Goal: Task Accomplishment & Management: Manage account settings

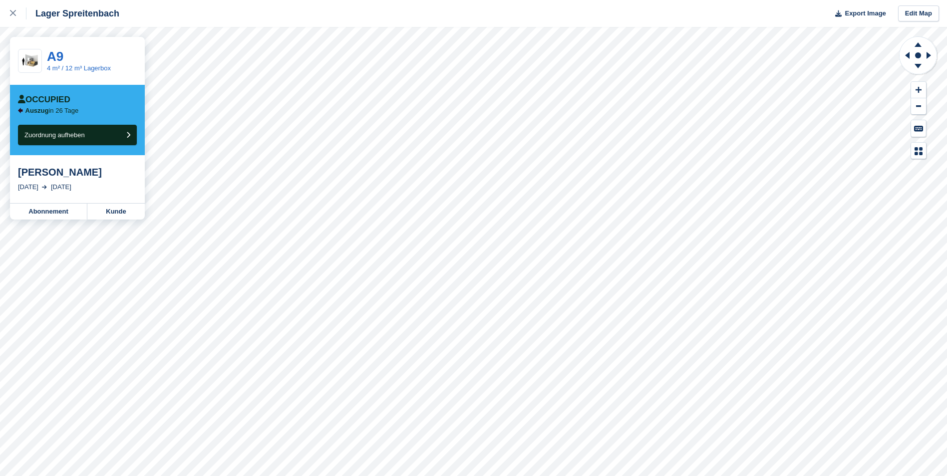
drag, startPoint x: 18, startPoint y: 176, endPoint x: 105, endPoint y: 173, distance: 87.4
click at [105, 173] on div "[PERSON_NAME]" at bounding box center [77, 172] width 119 height 12
click at [116, 208] on link "Kunde" at bounding box center [115, 212] width 57 height 16
click at [115, 216] on link "Kunde" at bounding box center [115, 212] width 57 height 16
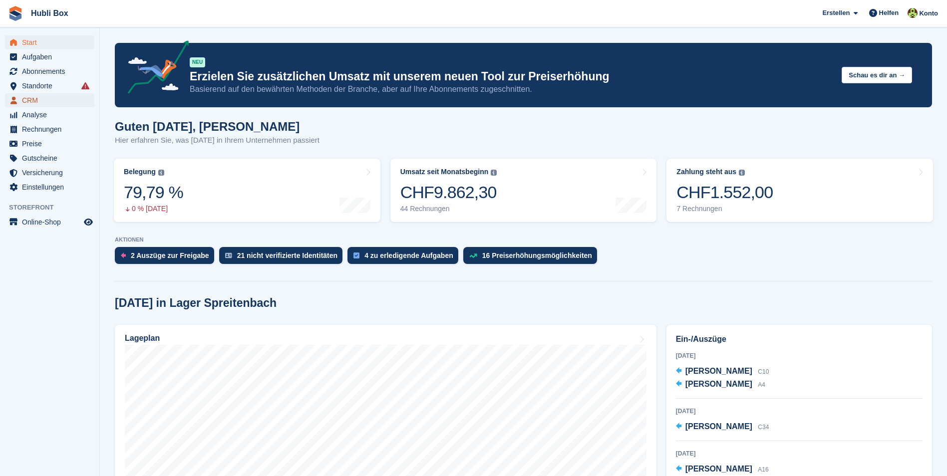
drag, startPoint x: 32, startPoint y: 99, endPoint x: 40, endPoint y: 102, distance: 8.5
click at [32, 99] on span "CRM" at bounding box center [52, 100] width 60 height 14
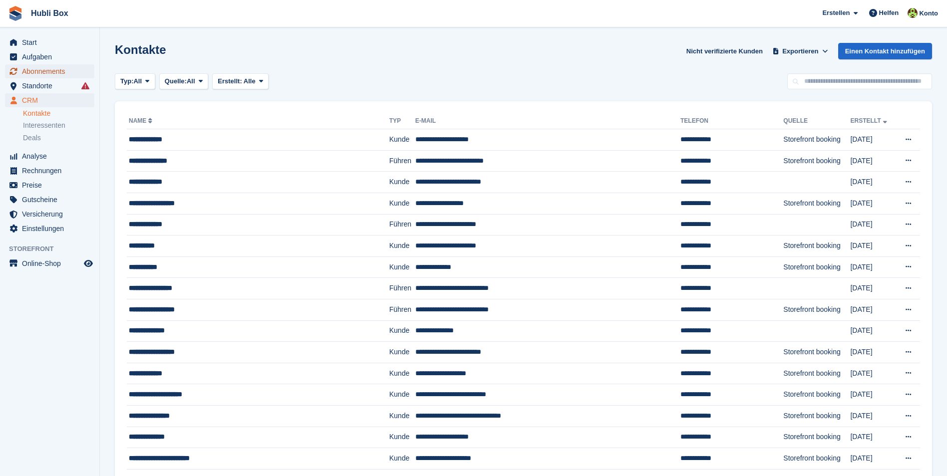
click at [53, 74] on span "Abonnements" at bounding box center [52, 71] width 60 height 14
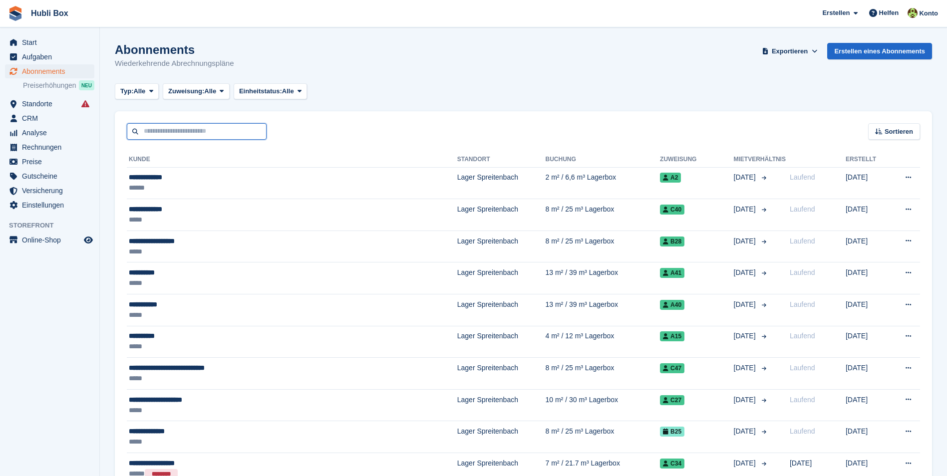
click at [209, 133] on input "text" at bounding box center [197, 131] width 140 height 16
type input "***"
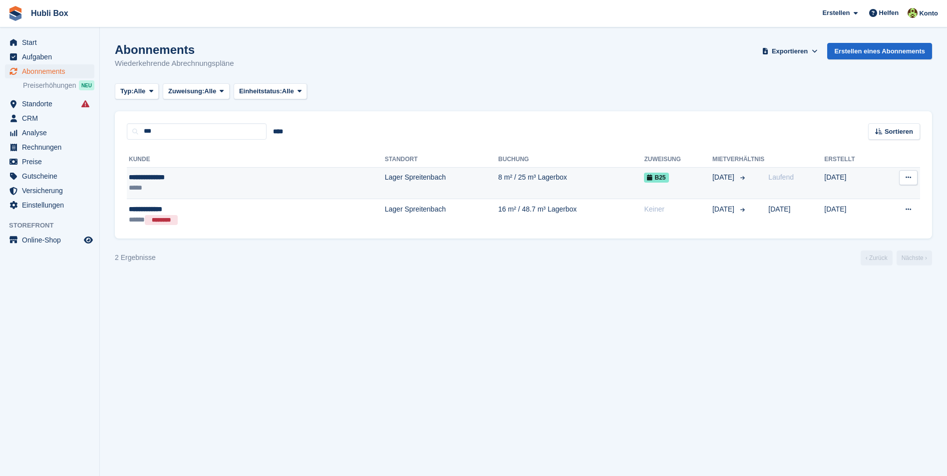
click at [566, 176] on td "8 m² / 25 m³ Lagerbox" at bounding box center [571, 183] width 146 height 32
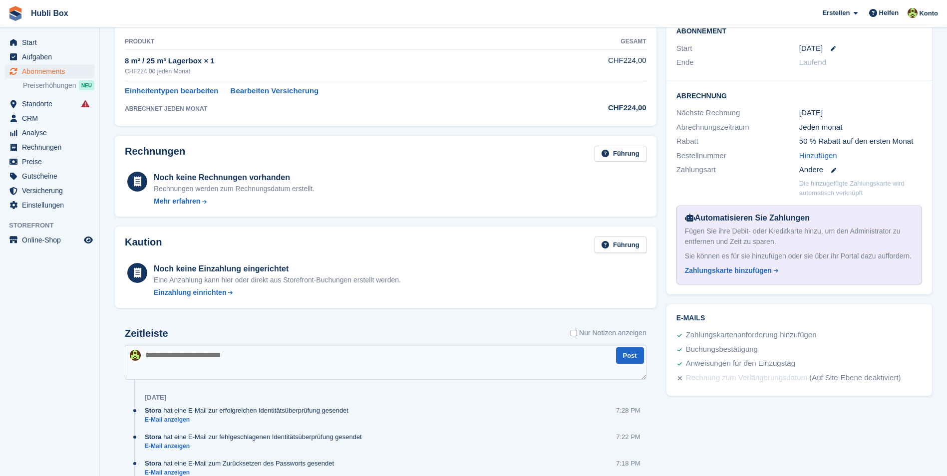
scroll to position [358, 0]
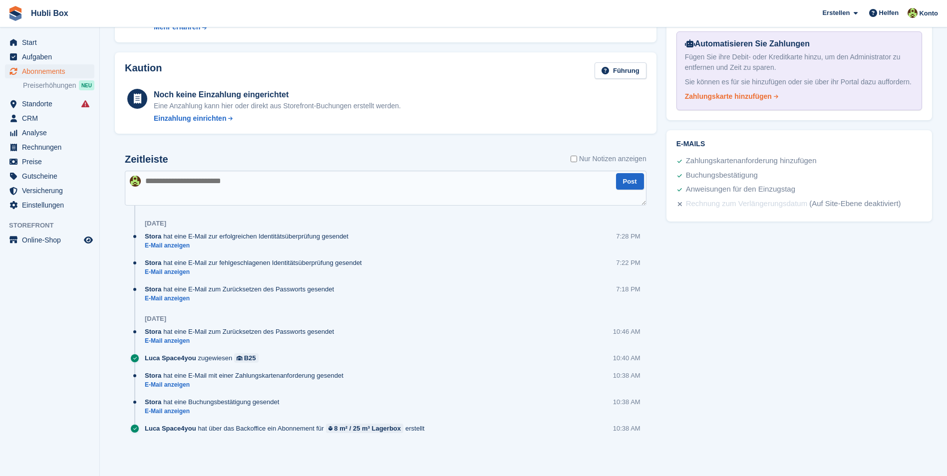
click at [743, 99] on div "Zahlungskarte hinzufügen" at bounding box center [728, 96] width 87 height 10
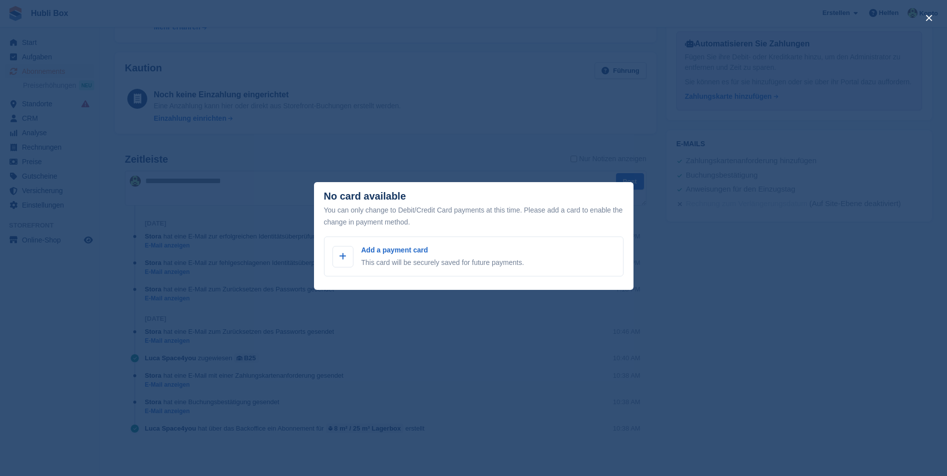
click at [690, 211] on div "close" at bounding box center [473, 238] width 947 height 476
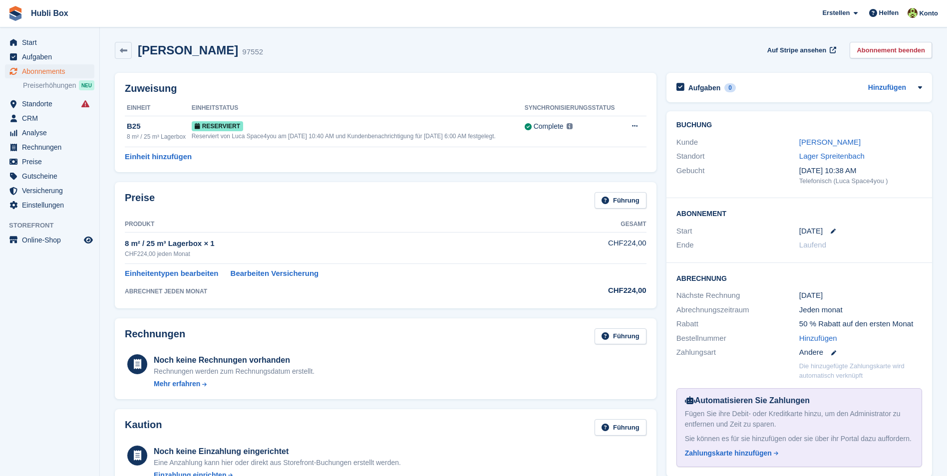
scroll to position [0, 0]
click at [811, 144] on link "Claudia Dietze" at bounding box center [829, 143] width 61 height 8
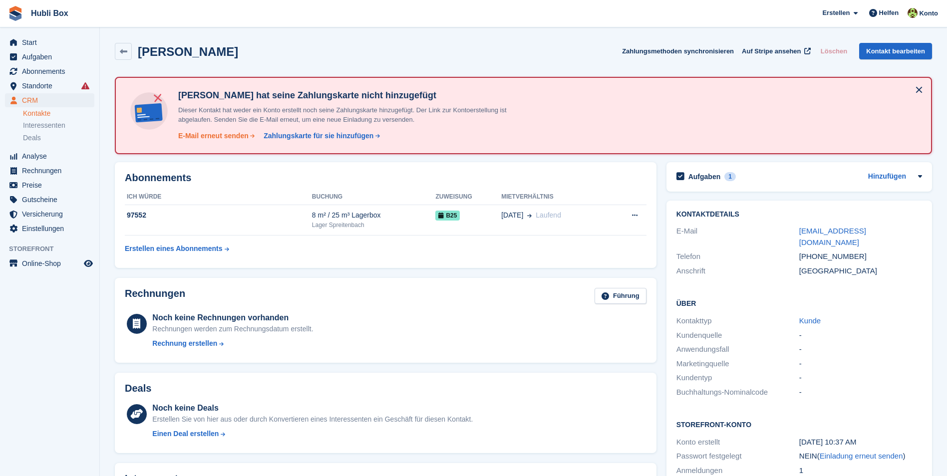
click at [238, 134] on div "E-Mail erneut senden" at bounding box center [213, 136] width 70 height 10
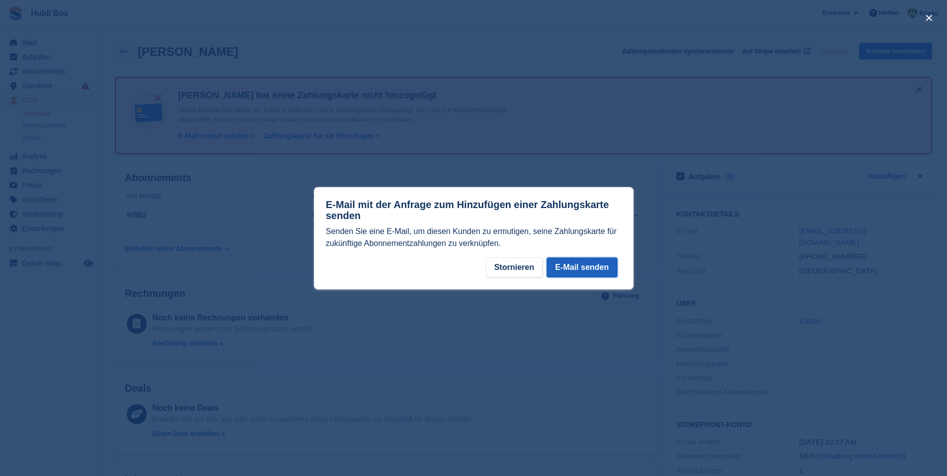
click at [600, 261] on button "E-Mail senden" at bounding box center [581, 268] width 71 height 20
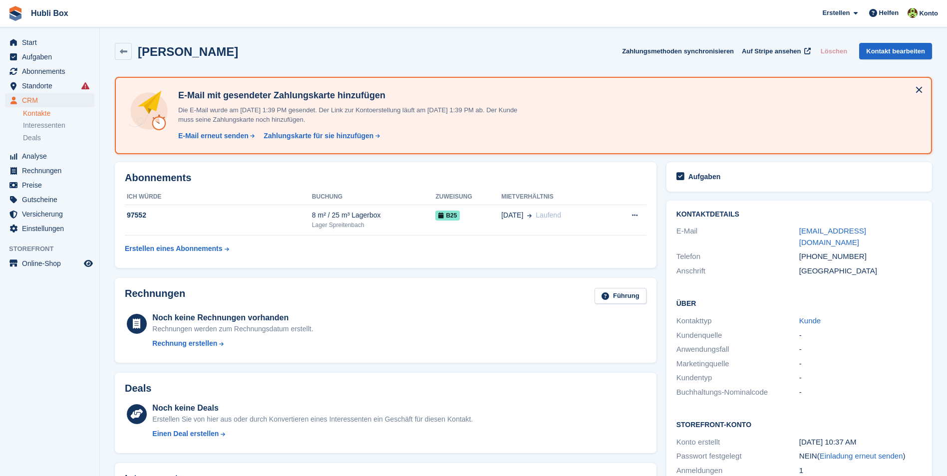
drag, startPoint x: 226, startPoint y: 51, endPoint x: 8, endPoint y: 10, distance: 221.4
click at [8, 10] on div "Hubli Box Erstellen Abonnement Rechnung Kontakt Deal Rabatt Seite Helfen Chat-S…" at bounding box center [473, 469] width 947 height 939
click at [447, 61] on div "Claudia Dietze Zahlungsmethoden synchronisieren Auf Stripe ansehen Löschen Kont…" at bounding box center [523, 53] width 827 height 31
click at [41, 42] on span "Start" at bounding box center [52, 42] width 60 height 14
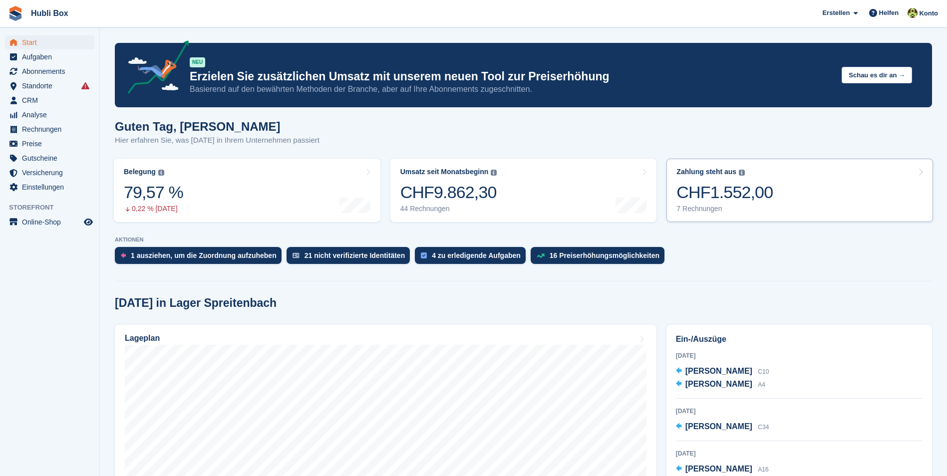
click at [759, 205] on div "7 Rechnungen" at bounding box center [724, 209] width 96 height 8
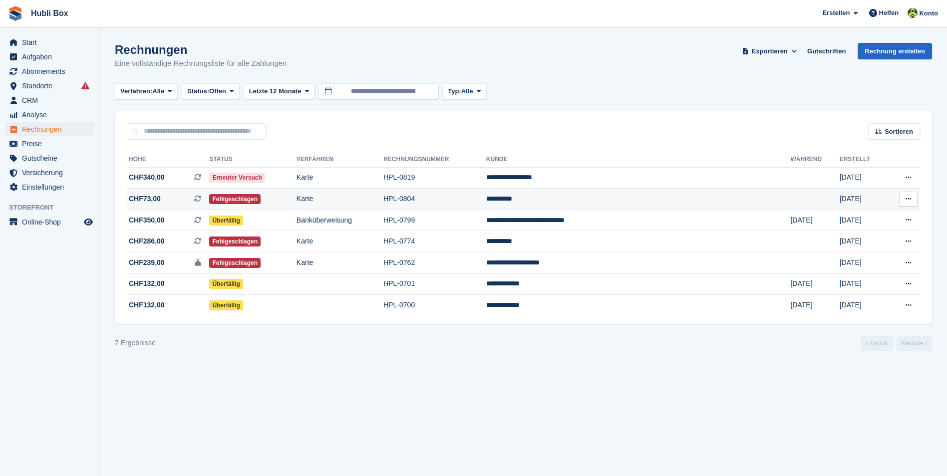
click at [573, 197] on td "**********" at bounding box center [638, 199] width 304 height 21
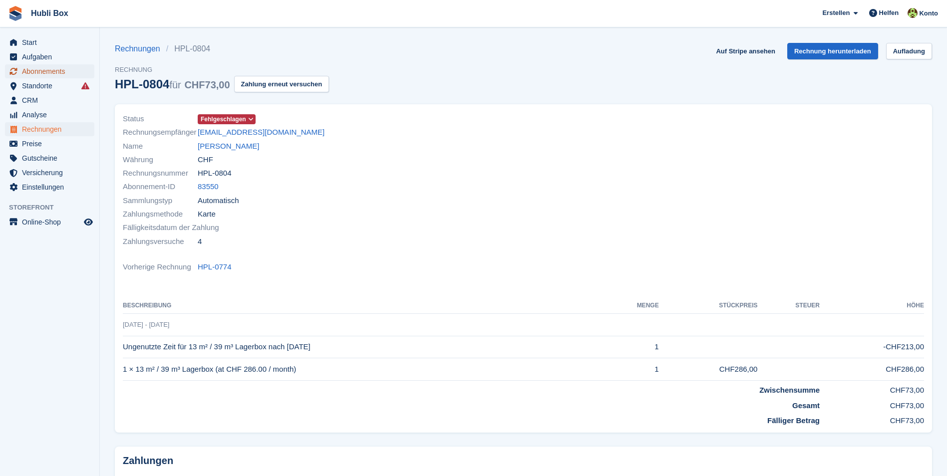
click at [51, 74] on span "Abonnements" at bounding box center [52, 71] width 60 height 14
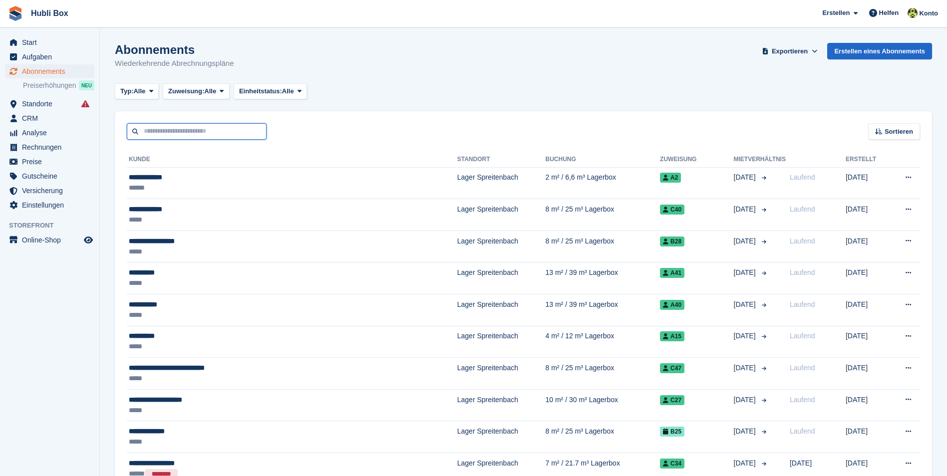
click at [161, 132] on input "text" at bounding box center [197, 131] width 140 height 16
type input "****"
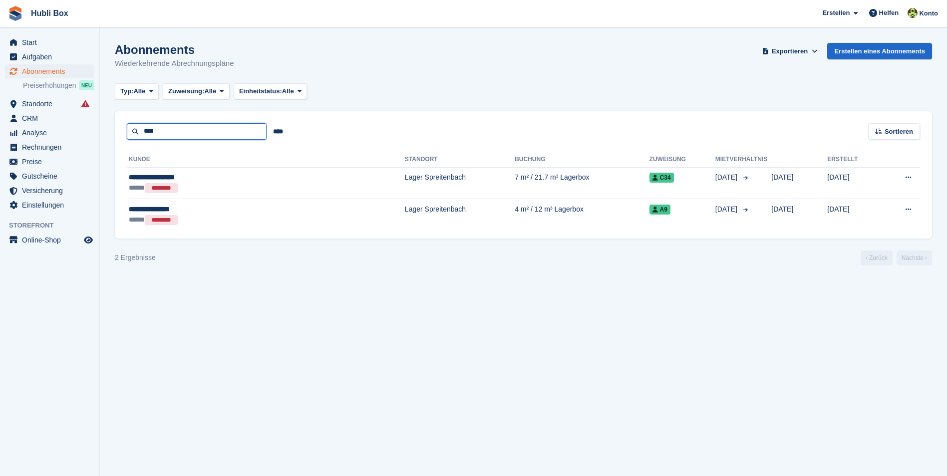
click at [164, 133] on input "****" at bounding box center [197, 131] width 140 height 16
type input "****"
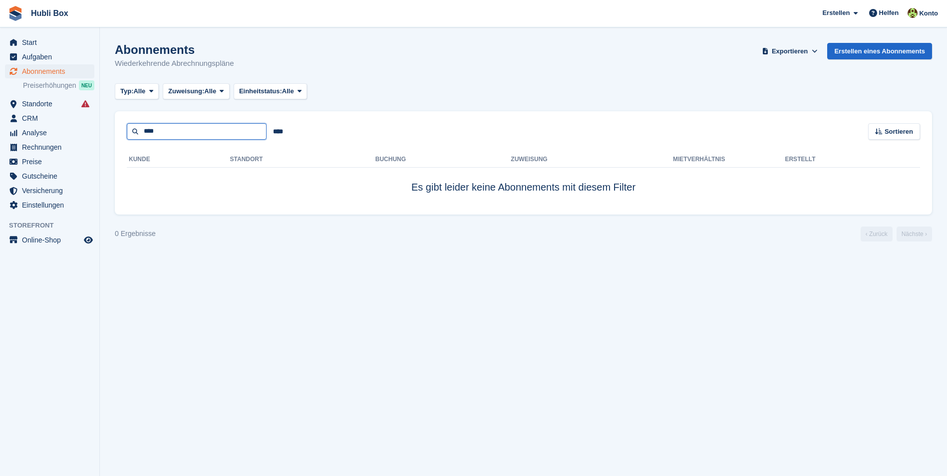
click at [164, 133] on input "****" at bounding box center [197, 131] width 140 height 16
type input "***"
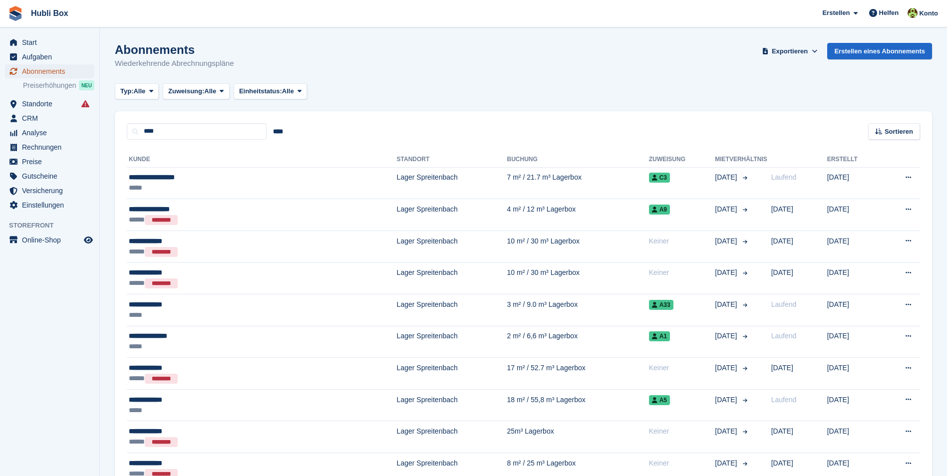
click at [41, 70] on span "Abonnements" at bounding box center [52, 71] width 60 height 14
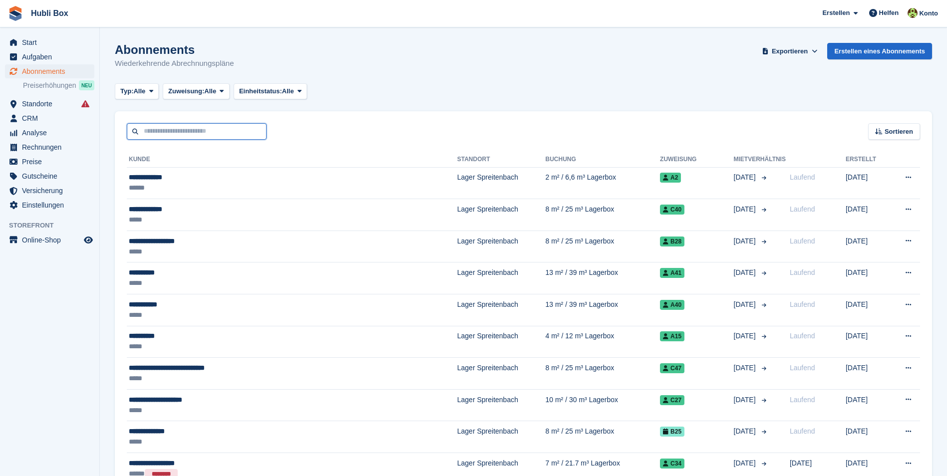
click at [173, 139] on input "text" at bounding box center [197, 131] width 140 height 16
type input "****"
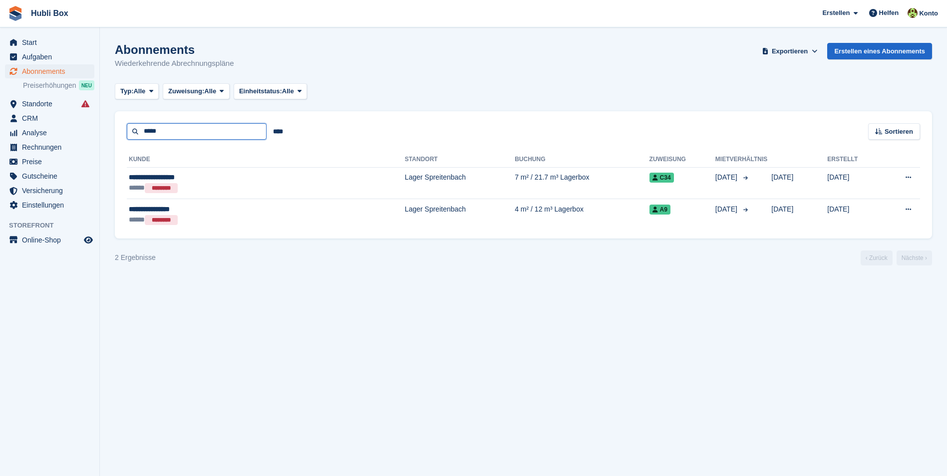
click at [172, 133] on input "****" at bounding box center [197, 131] width 140 height 16
click at [39, 68] on span "Abonnements" at bounding box center [52, 71] width 60 height 14
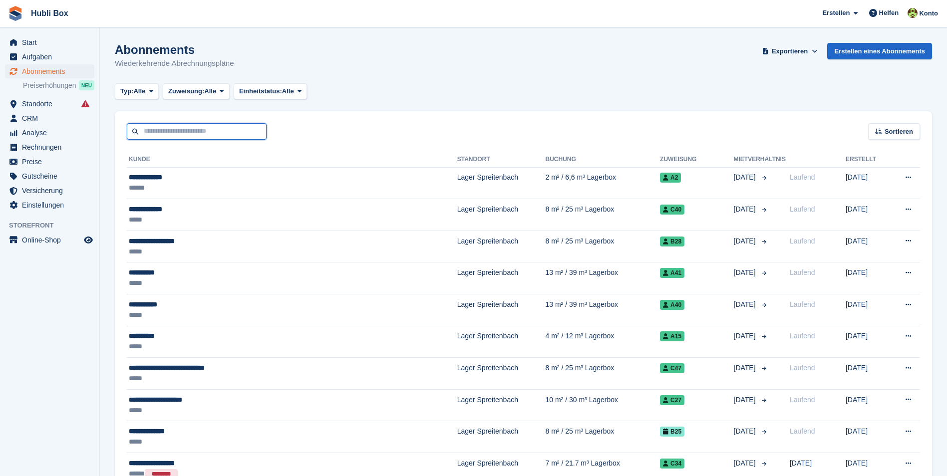
click at [182, 132] on input "text" at bounding box center [197, 131] width 140 height 16
type input "****"
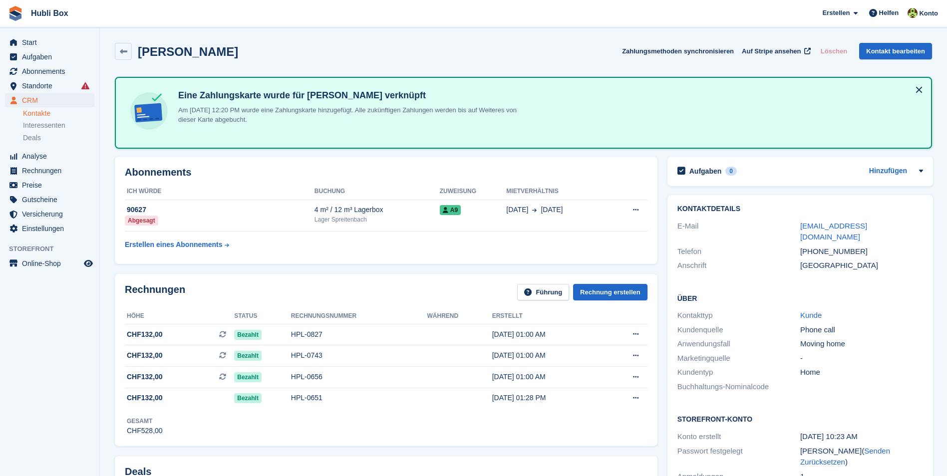
drag, startPoint x: 234, startPoint y: 54, endPoint x: 9, endPoint y: 15, distance: 227.4
click at [226, 52] on h2 "[PERSON_NAME]" at bounding box center [188, 51] width 100 height 13
drag, startPoint x: 267, startPoint y: 57, endPoint x: 5, endPoint y: 8, distance: 266.1
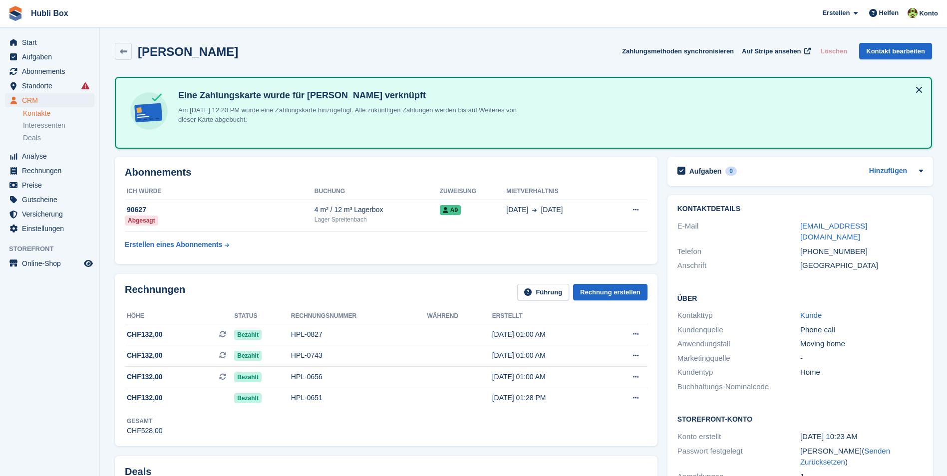
click at [253, 41] on div "[PERSON_NAME] Zahlungsmethoden synchronisieren Auf Stripe ansehen Löschen Konta…" at bounding box center [523, 53] width 827 height 31
drag, startPoint x: 219, startPoint y: 53, endPoint x: 4, endPoint y: 19, distance: 217.3
click at [264, 49] on div "[PERSON_NAME] Zahlungsmethoden synchronisieren Auf Stripe ansehen Löschen Konta…" at bounding box center [523, 51] width 817 height 17
drag, startPoint x: 251, startPoint y: 51, endPoint x: 2, endPoint y: 12, distance: 251.1
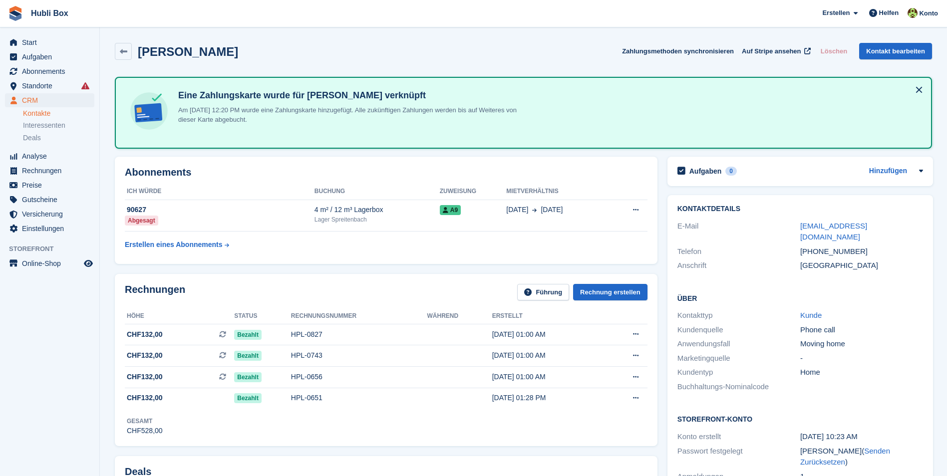
click at [299, 51] on div "[PERSON_NAME] Zahlungsmethoden synchronisieren Auf Stripe ansehen Löschen Konta…" at bounding box center [523, 51] width 817 height 17
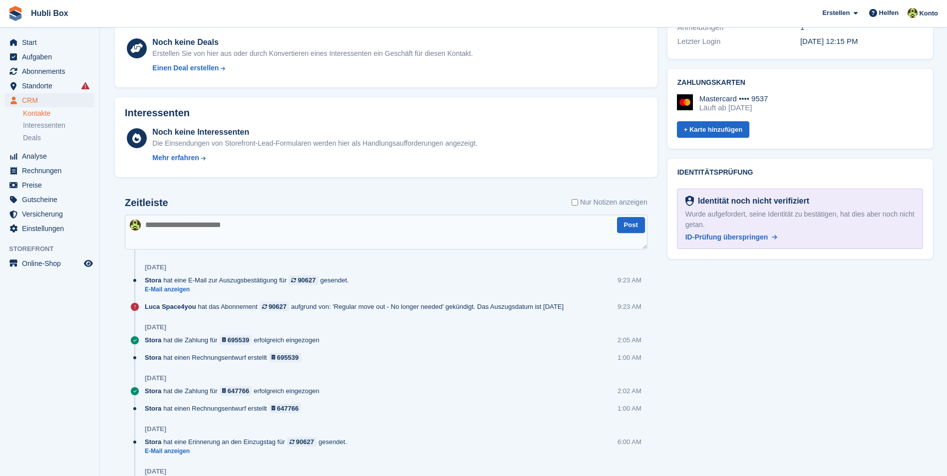
scroll to position [499, 0]
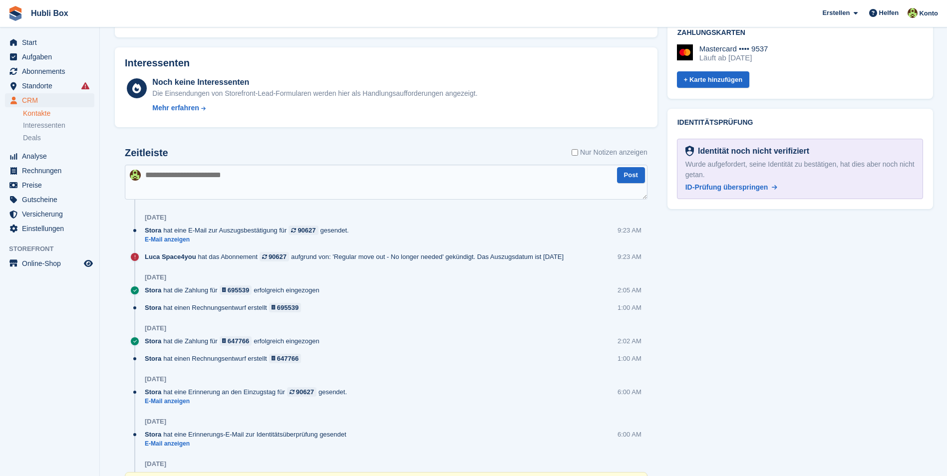
click at [178, 152] on div "Zeitleiste Nur Notizen anzeigen" at bounding box center [386, 155] width 522 height 17
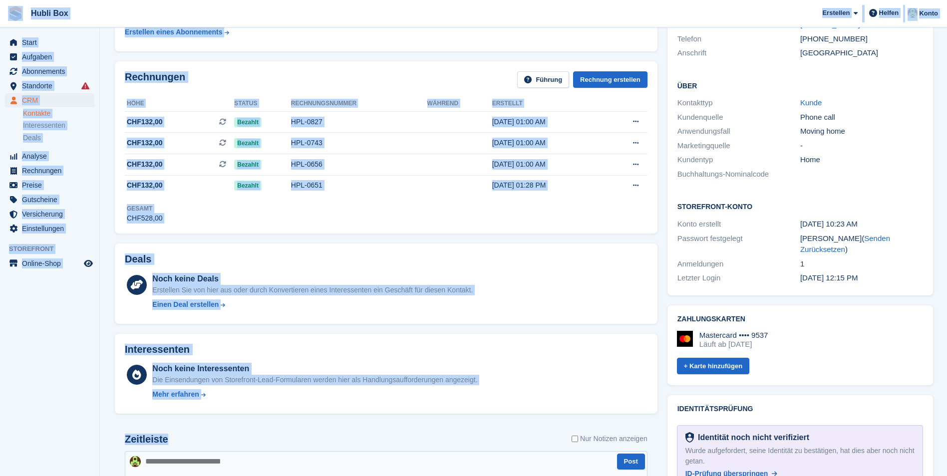
drag, startPoint x: 177, startPoint y: 151, endPoint x: 3, endPoint y: 16, distance: 219.1
click at [3, 16] on div "Hubli Box [GEOGRAPHIC_DATA] Abonnement Rechnung Kontakt Deal [GEOGRAPHIC_DATA] …" at bounding box center [473, 379] width 947 height 1185
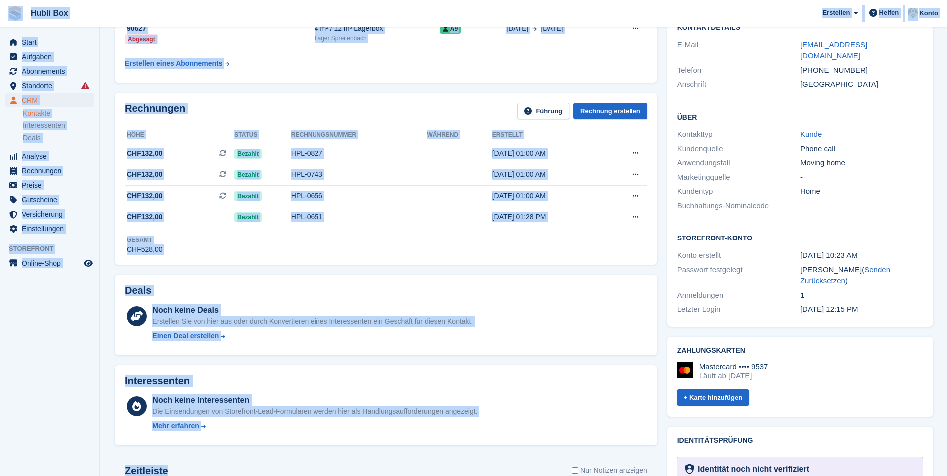
click at [67, 370] on aside "Start Aufgaben Abonnements Abonnements Abonnements Preiserhöhungen NEU Preiserh…" at bounding box center [49, 240] width 99 height 426
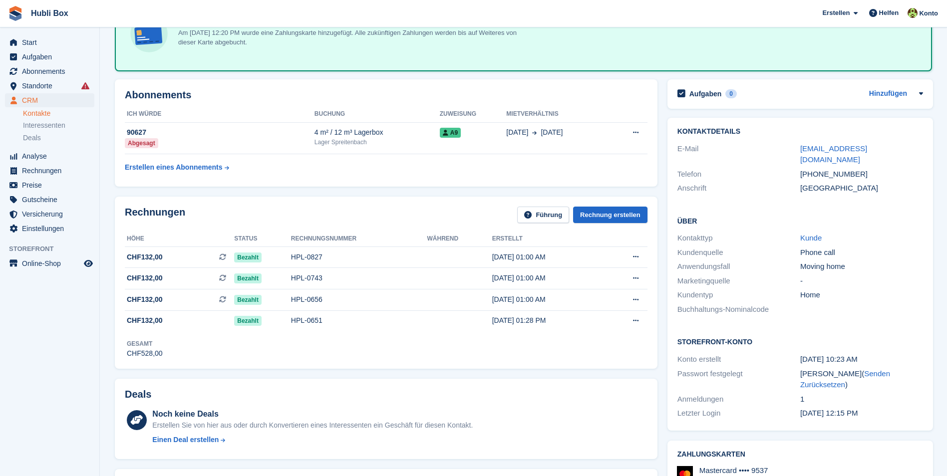
scroll to position [0, 0]
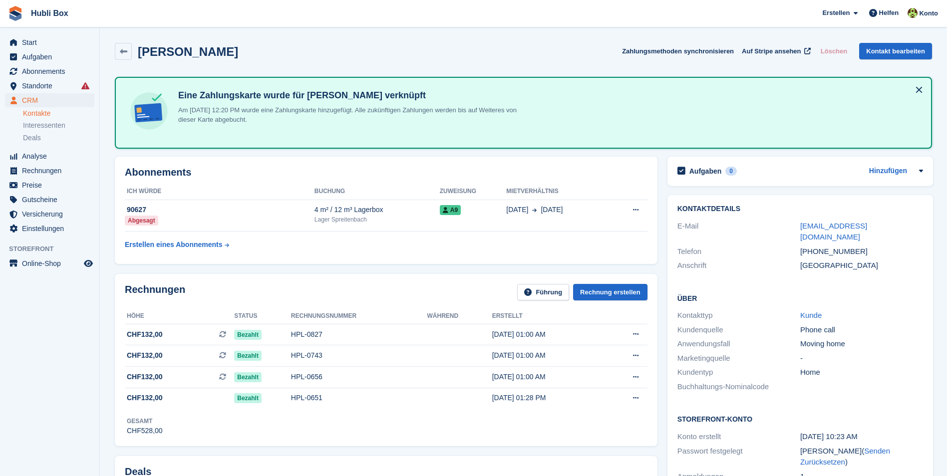
drag, startPoint x: 239, startPoint y: 51, endPoint x: 5, endPoint y: 11, distance: 236.9
click at [48, 301] on aside "Start Aufgaben Abonnements Abonnements Abonnements Preiserhöhungen NEU Preiserh…" at bounding box center [49, 240] width 99 height 426
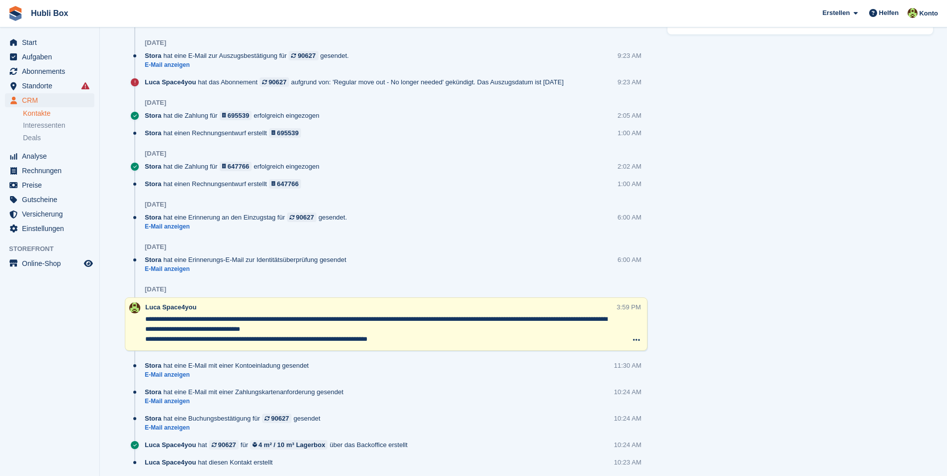
scroll to position [658, 0]
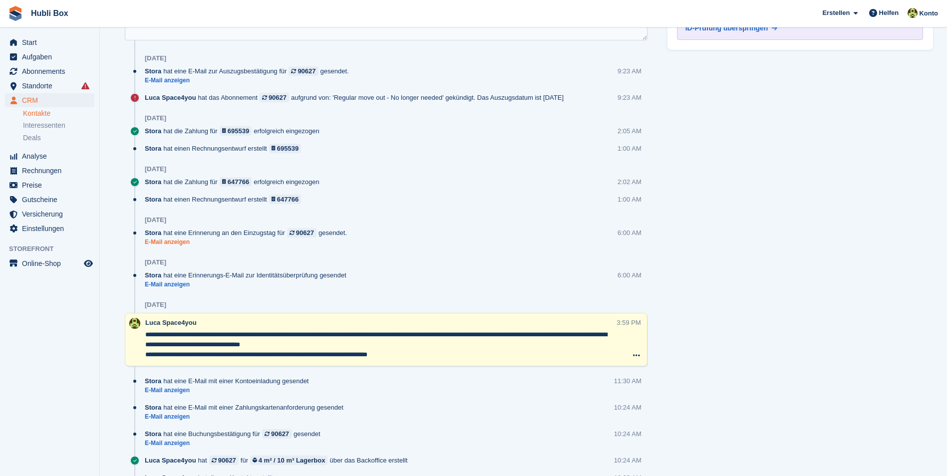
click at [175, 242] on link "E-Mail anzeigen" at bounding box center [248, 242] width 207 height 8
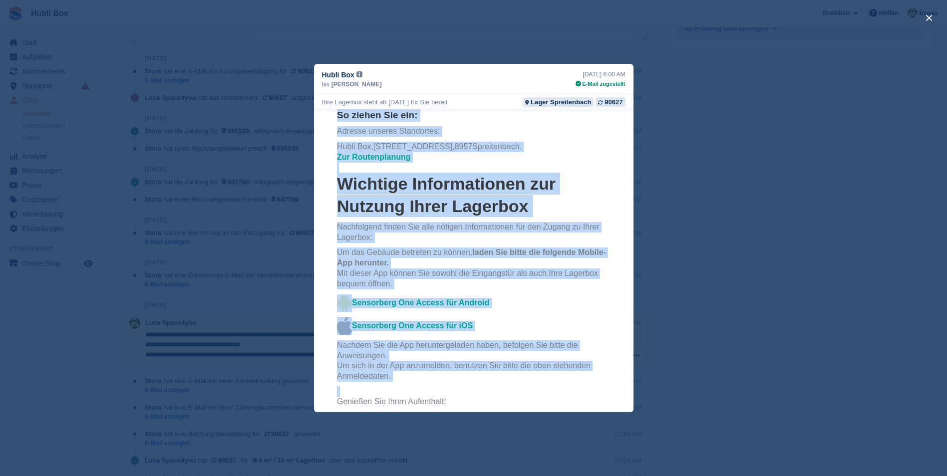
scroll to position [708, 0]
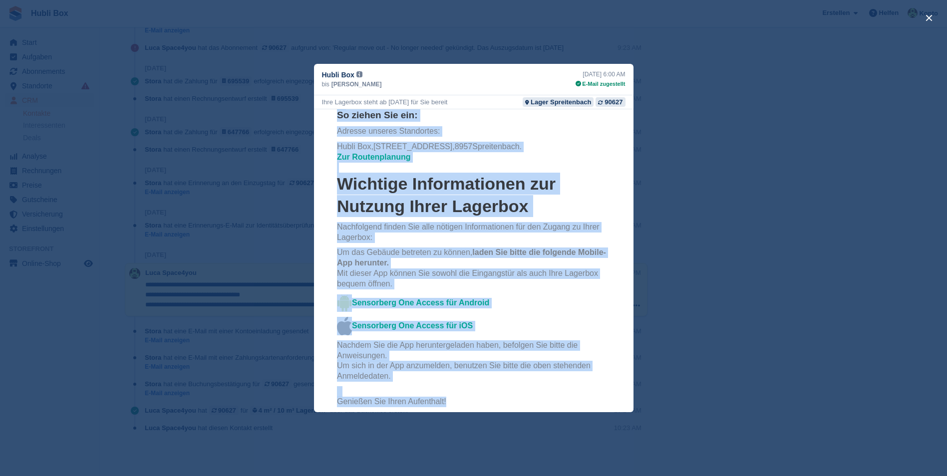
drag, startPoint x: 332, startPoint y: 169, endPoint x: 446, endPoint y: 311, distance: 182.4
click at [446, 311] on th "Endlich ist es soweit! Heute ist der Tag, ab dem Sie Ihre Lagerbox nutzen könne…" at bounding box center [472, 213] width 289 height 423
copy th "Endlich ist es soweit! Heute ist der Tag, ab dem Sie Ihre Lagerbox nutzen könne…"
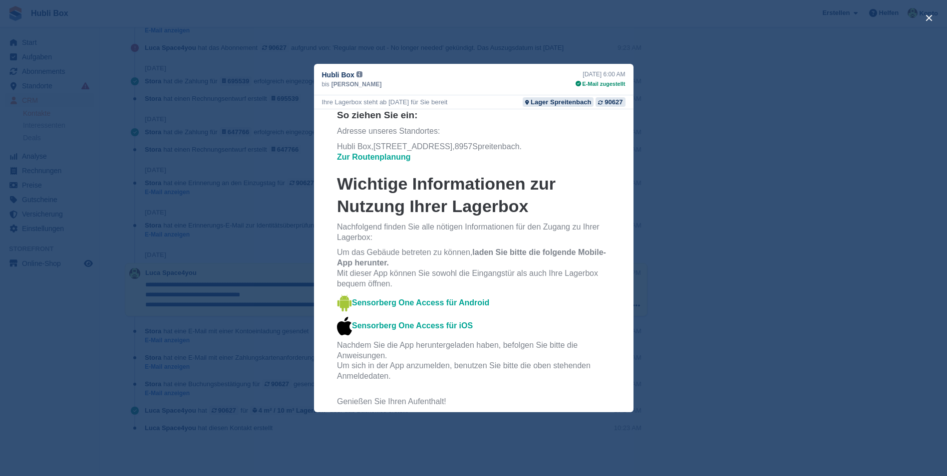
click at [548, 412] on td at bounding box center [472, 414] width 273 height 5
click at [338, 317] on img at bounding box center [343, 326] width 15 height 18
drag, startPoint x: 341, startPoint y: 226, endPoint x: 547, endPoint y: 216, distance: 206.3
click at [547, 216] on th "Endlich ist es soweit! Heute ist der Tag, ab dem Sie Ihre Lagerbox nutzen könne…" at bounding box center [472, 217] width 273 height 399
click at [663, 89] on div "close" at bounding box center [473, 238] width 947 height 476
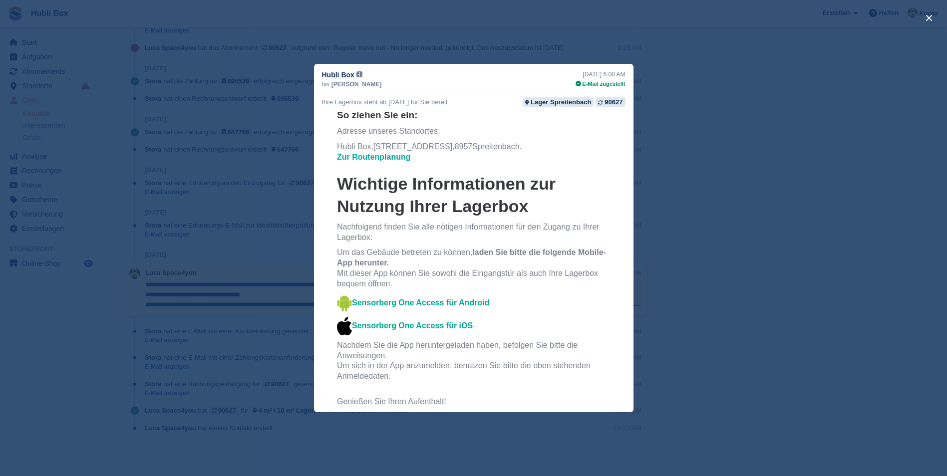
scroll to position [0, 0]
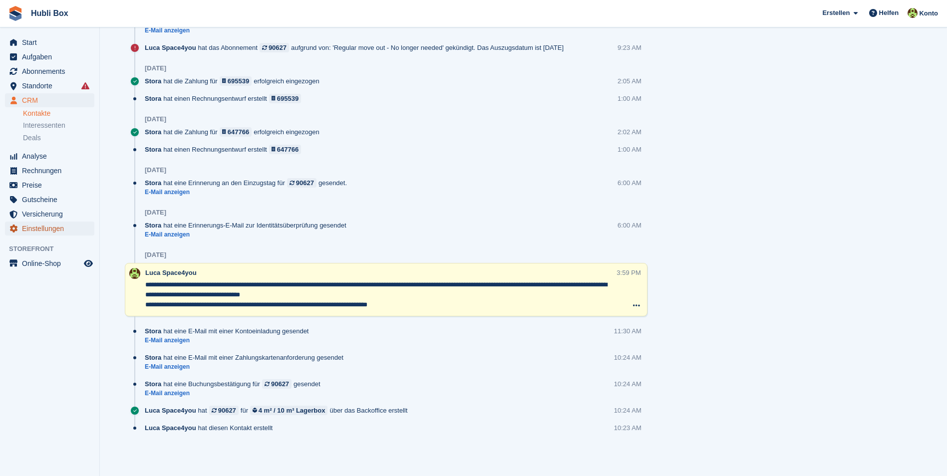
click at [35, 227] on span "Einstellungen" at bounding box center [52, 229] width 60 height 14
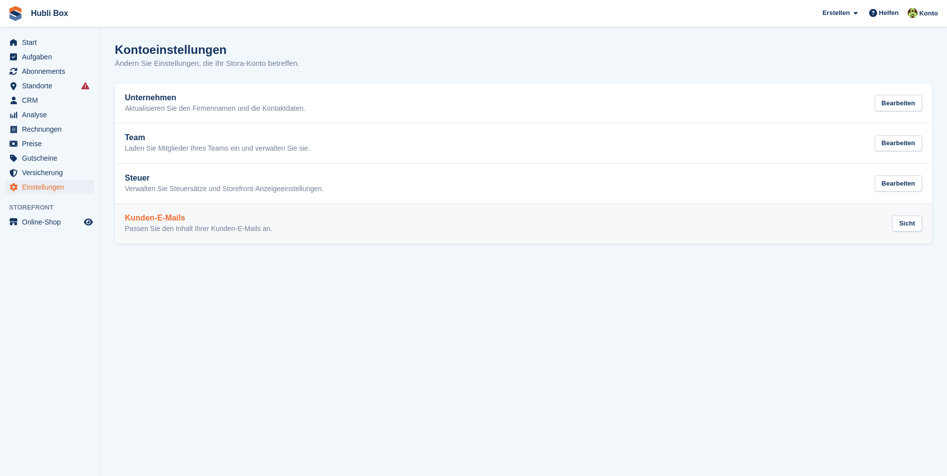
click at [165, 215] on h2 "Kunden-E-Mails" at bounding box center [199, 218] width 148 height 9
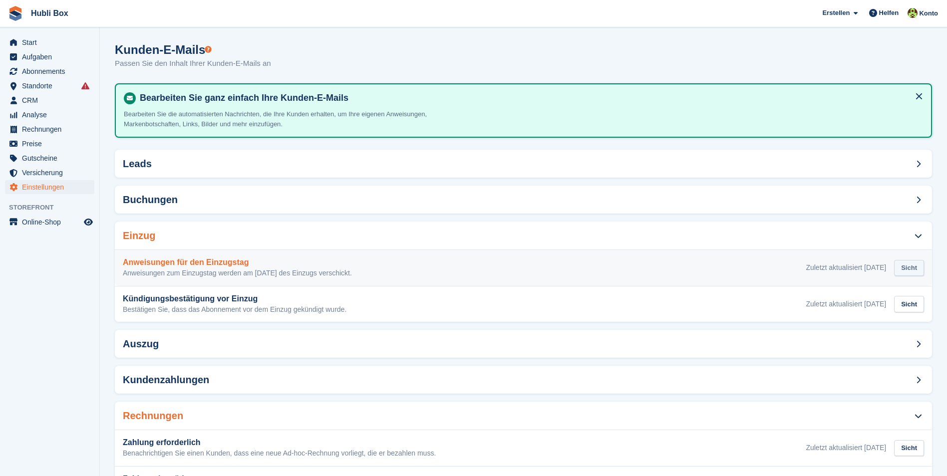
click at [902, 268] on div "Sicht" at bounding box center [909, 268] width 30 height 16
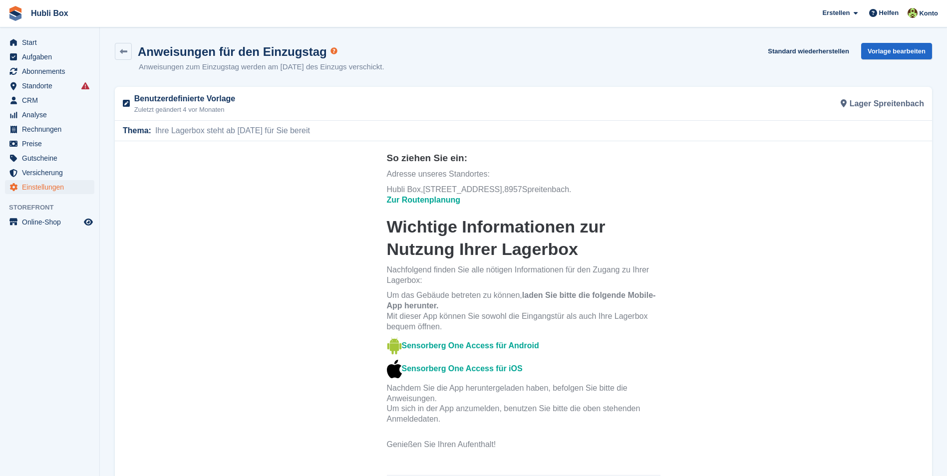
scroll to position [182, 0]
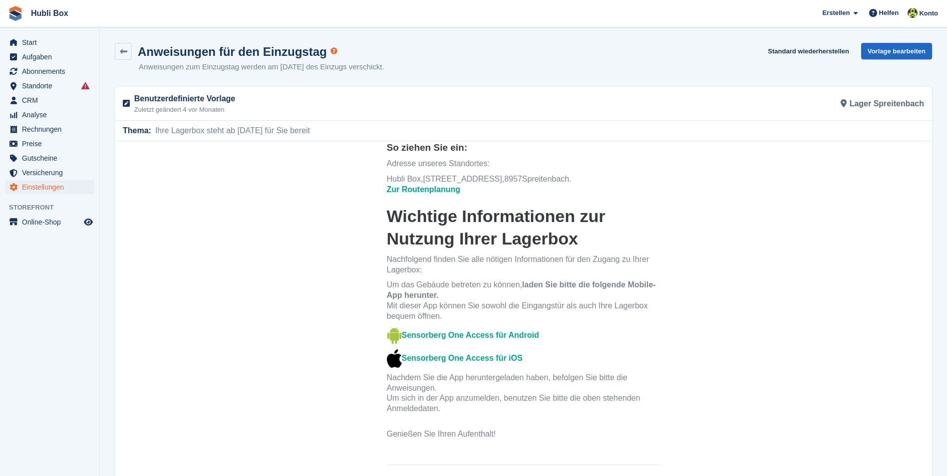
click at [420, 333] on link "Sensorberg One Access für Android" at bounding box center [470, 335] width 137 height 8
click at [433, 358] on link "Sensorberg One Access für iOS" at bounding box center [462, 358] width 121 height 8
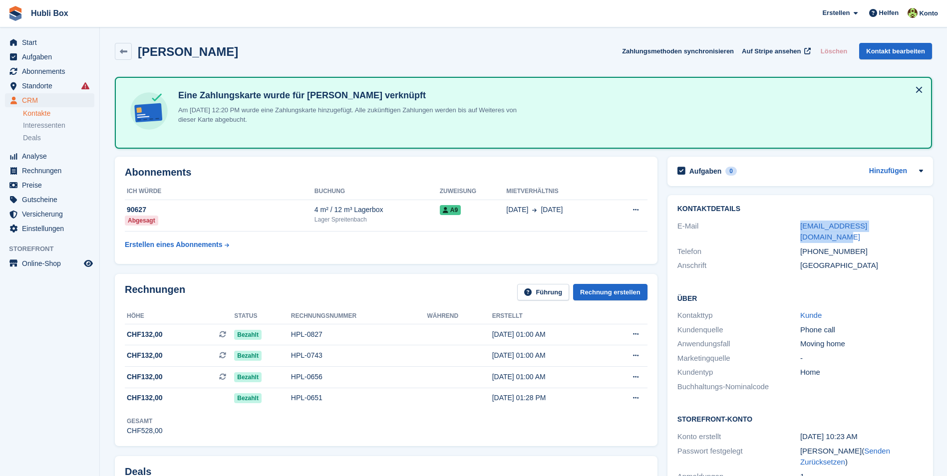
drag, startPoint x: 792, startPoint y: 225, endPoint x: 916, endPoint y: 220, distance: 124.4
click at [916, 220] on div "E-Mail [EMAIL_ADDRESS][DOMAIN_NAME]" at bounding box center [800, 231] width 246 height 25
copy div "[EMAIL_ADDRESS][DOMAIN_NAME]"
